Goal: Task Accomplishment & Management: Use online tool/utility

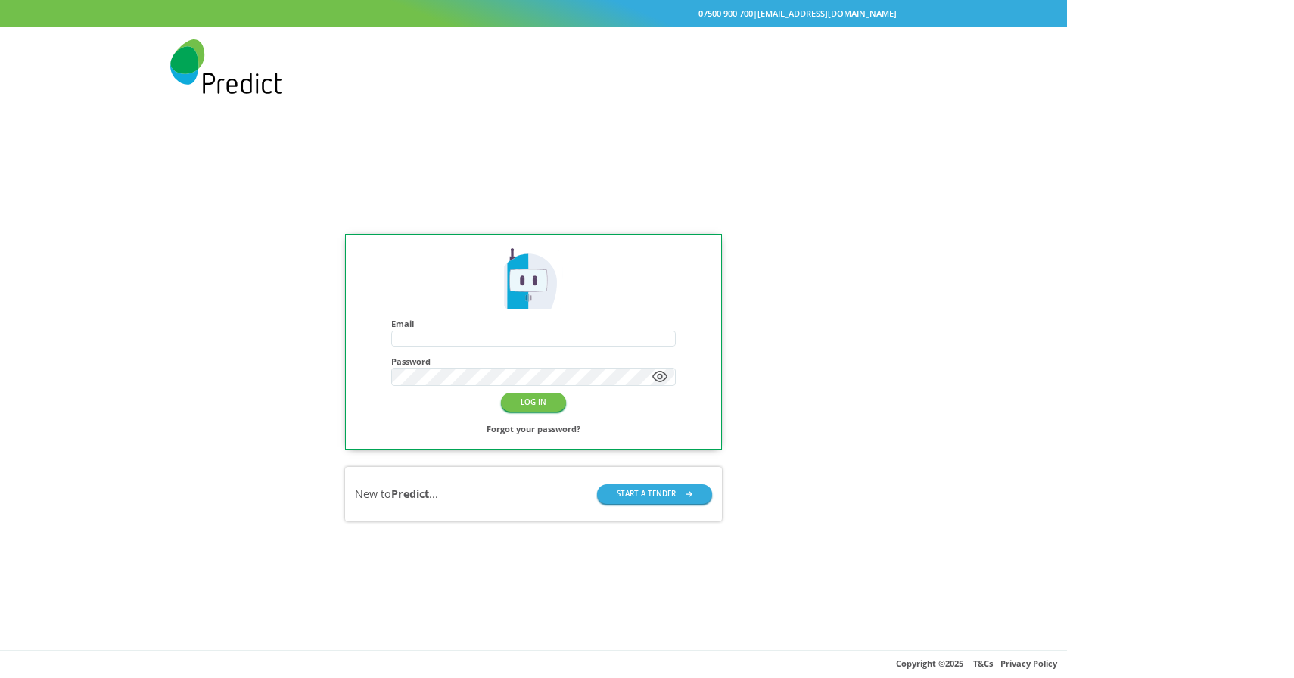
type input "**********"
click at [656, 338] on input "**********" at bounding box center [533, 339] width 282 height 14
paste input "text"
type input "**********"
click at [527, 395] on div "LOG IN Forgot your password?" at bounding box center [533, 414] width 284 height 47
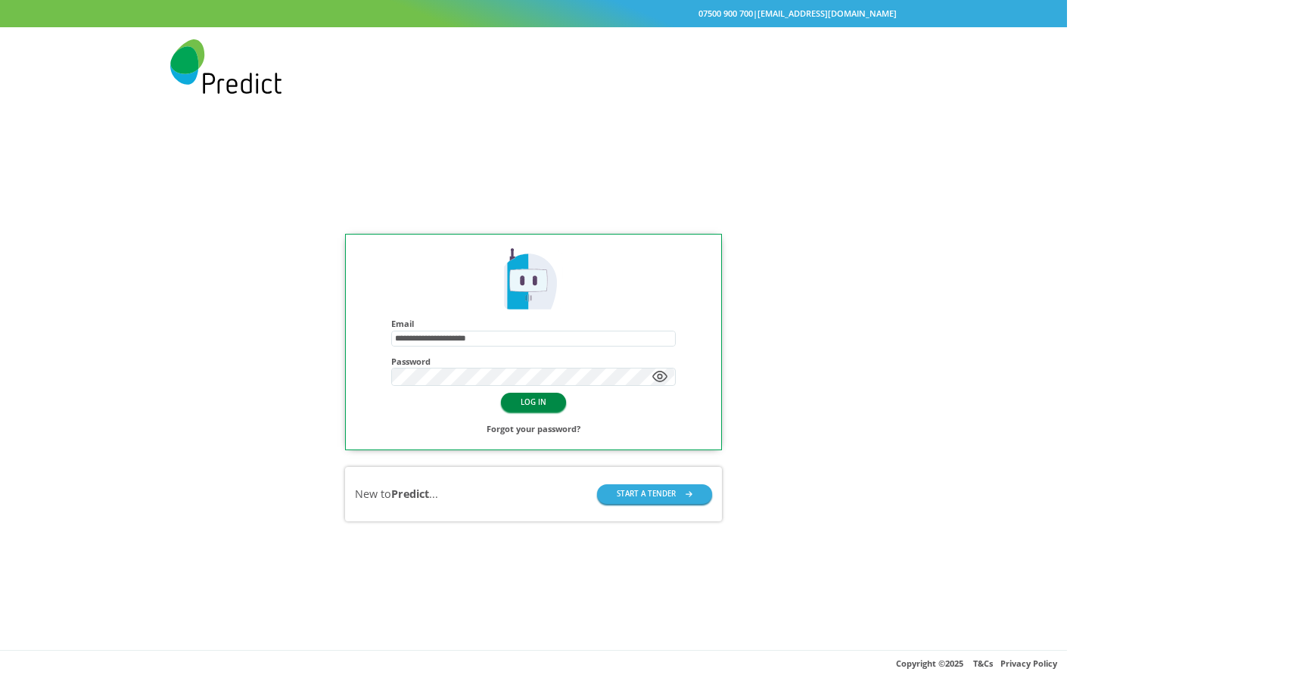
click at [566, 400] on button "LOG IN" at bounding box center [533, 402] width 65 height 19
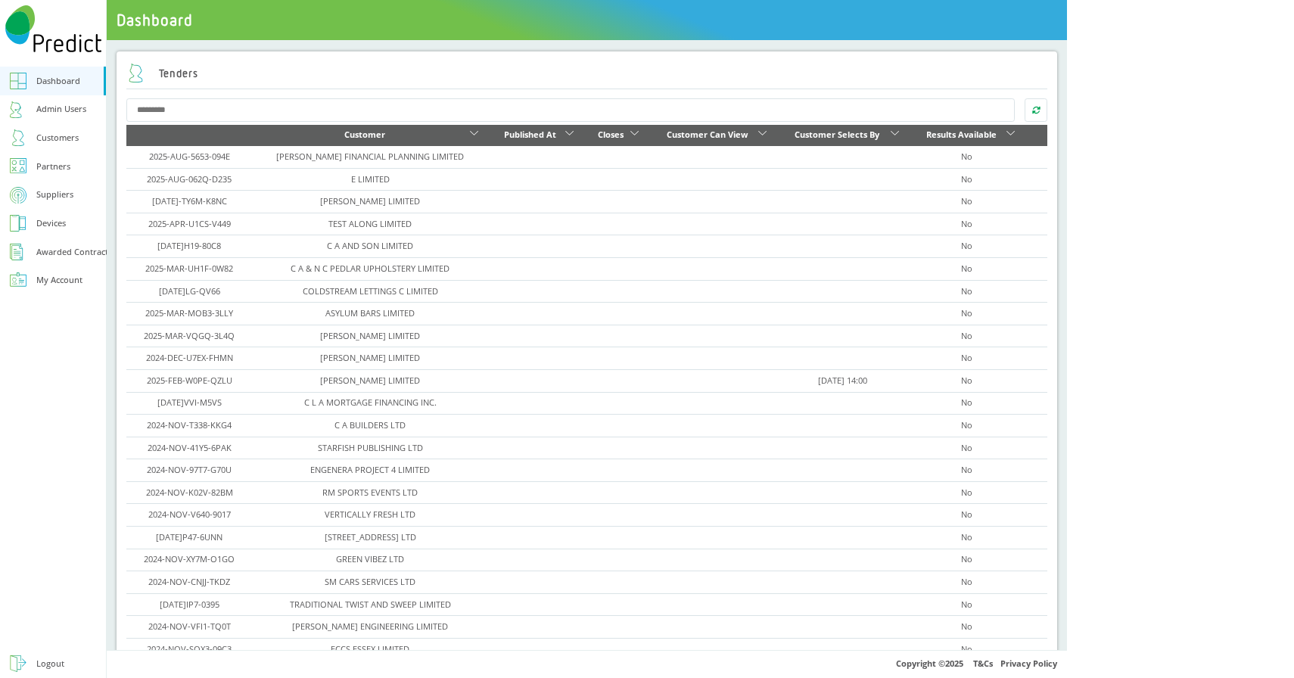
click at [51, 146] on div "Customers" at bounding box center [57, 138] width 42 height 16
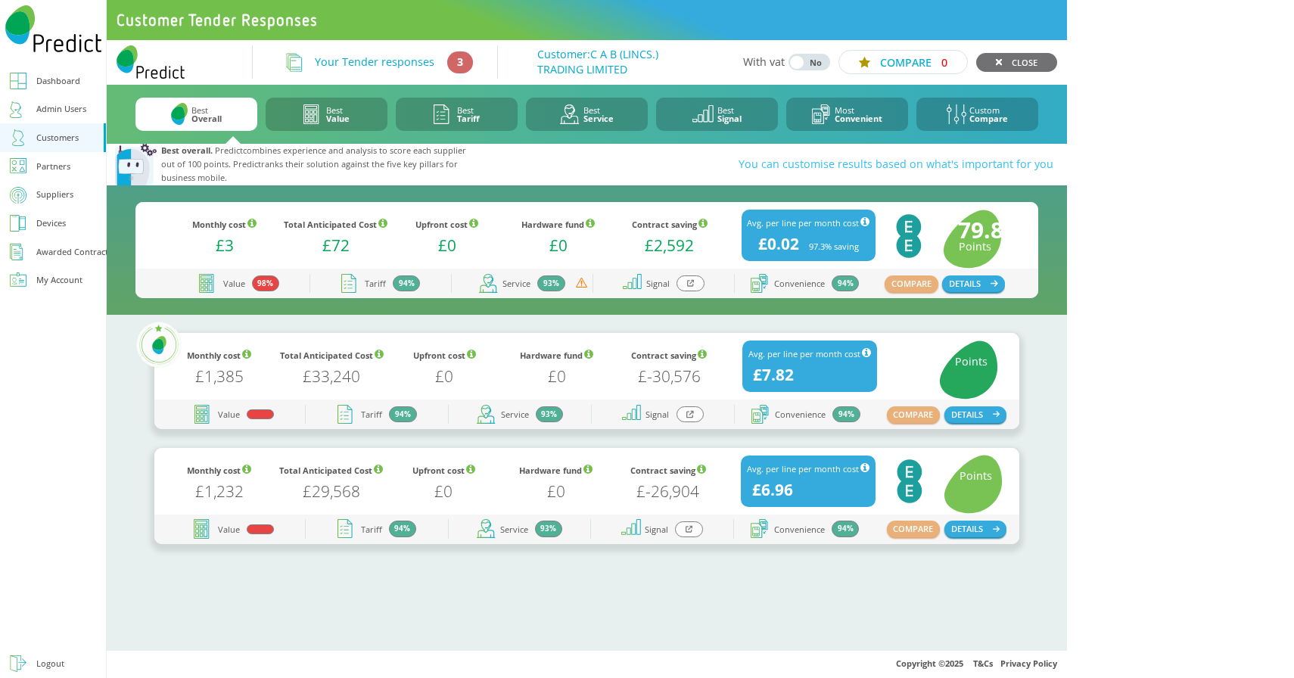
click at [704, 283] on div at bounding box center [690, 284] width 27 height 16
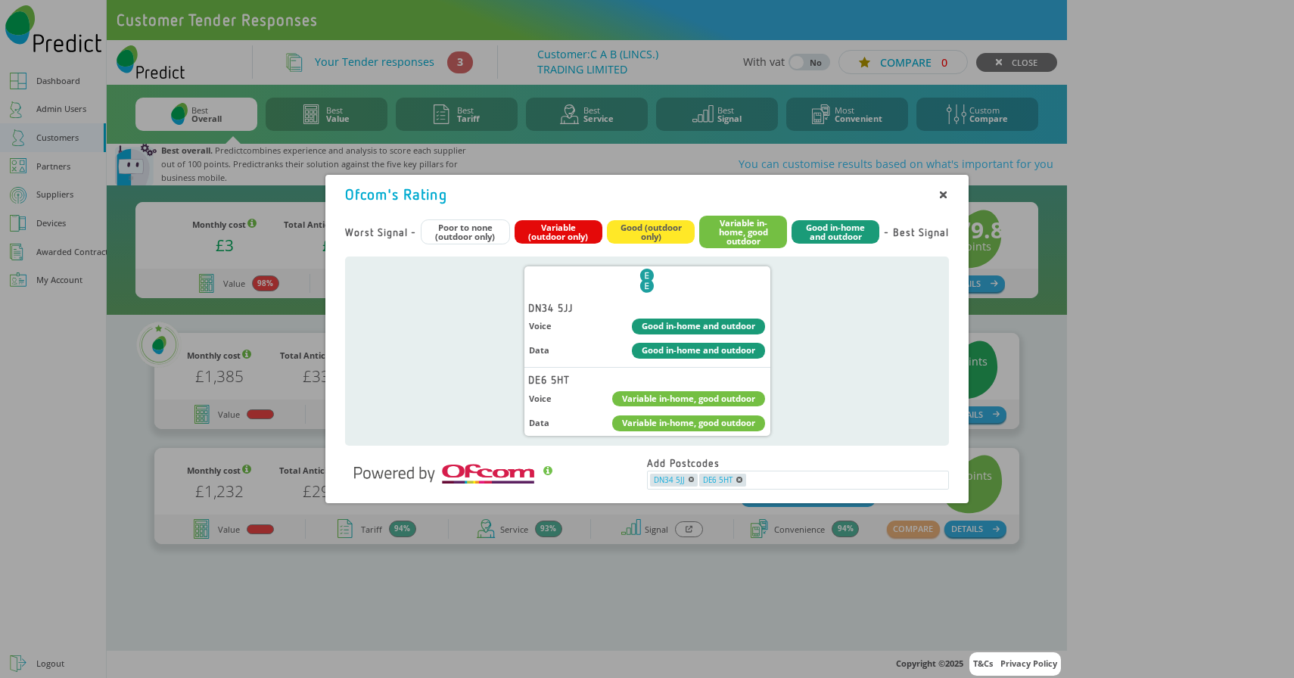
click at [404, 195] on div "Ofcom's Rating" at bounding box center [396, 194] width 102 height 17
copy div "Ofcom's Rating"
click at [566, 198] on div "Ofcom's Rating" at bounding box center [647, 197] width 604 height 22
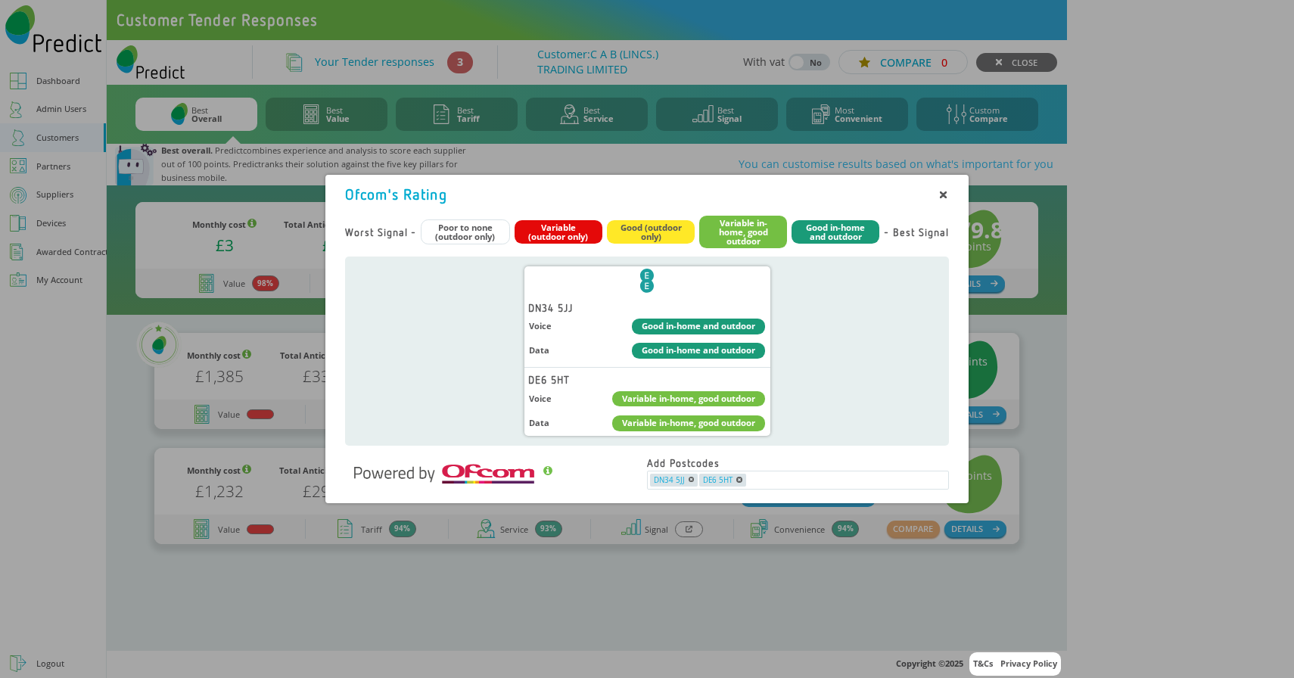
click at [400, 197] on div "Ofcom's Rating" at bounding box center [396, 194] width 102 height 17
click at [563, 234] on div "Variable (outdoor only)" at bounding box center [559, 231] width 88 height 23
click at [655, 232] on div "Good (outdoor only)" at bounding box center [651, 231] width 88 height 23
click at [731, 238] on div "Variable in-home, good outdoor" at bounding box center [743, 232] width 88 height 33
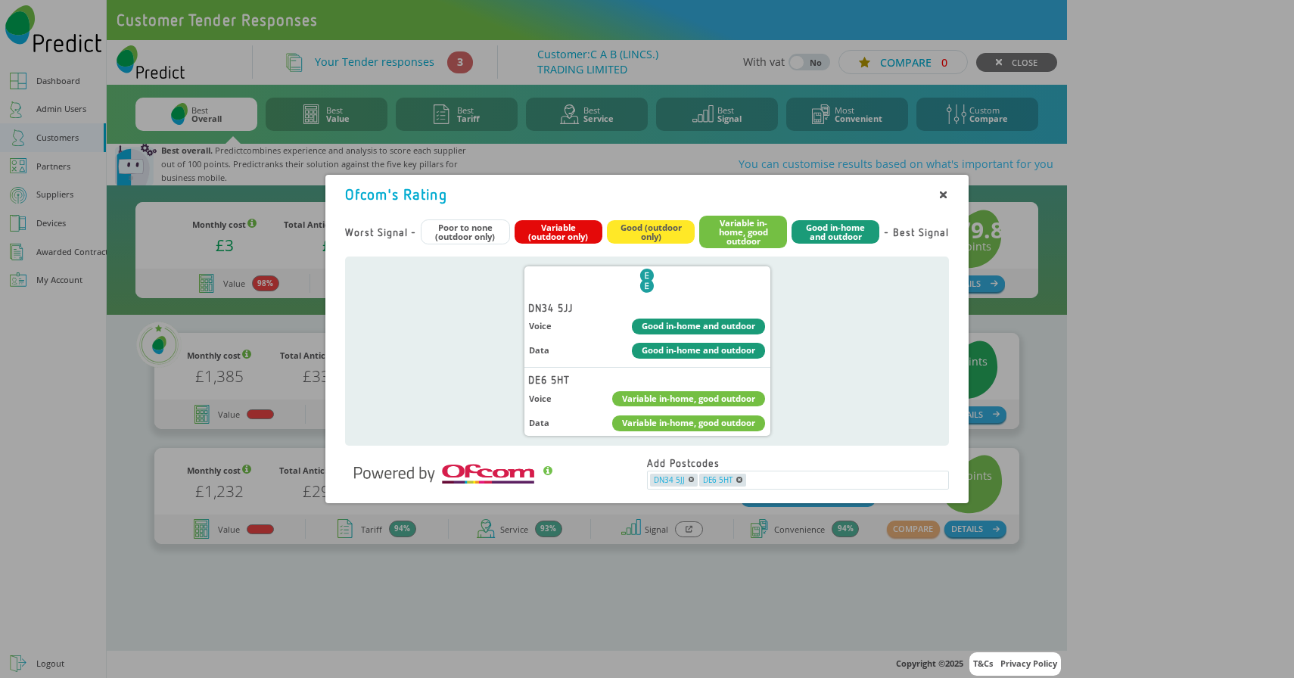
click at [842, 237] on div "Good in-home and outdoor" at bounding box center [836, 231] width 88 height 23
